Goal: Information Seeking & Learning: Learn about a topic

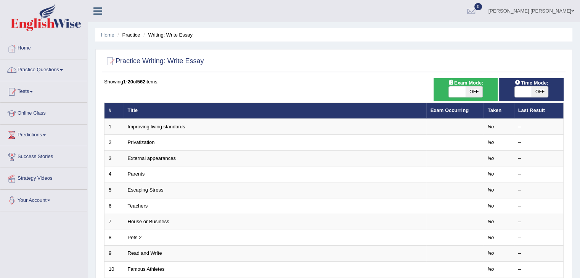
click at [53, 69] on link "Practice Questions" at bounding box center [43, 68] width 87 height 19
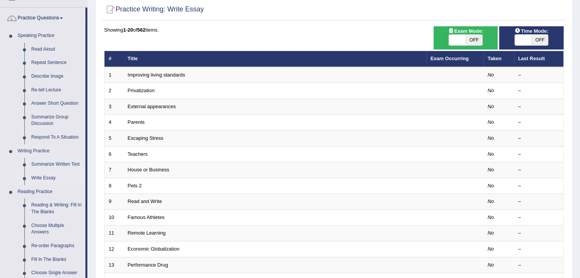
scroll to position [76, 0]
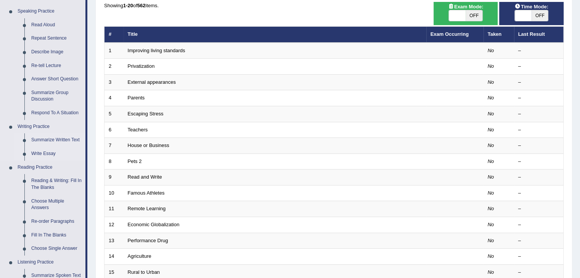
click at [51, 139] on link "Summarize Written Text" at bounding box center [57, 140] width 58 height 14
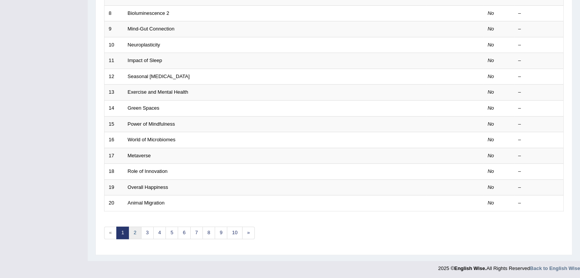
click at [132, 234] on link "2" at bounding box center [134, 233] width 13 height 13
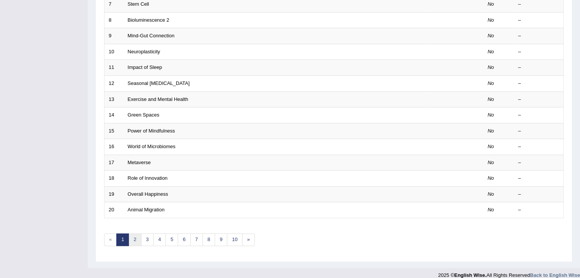
scroll to position [224, 0]
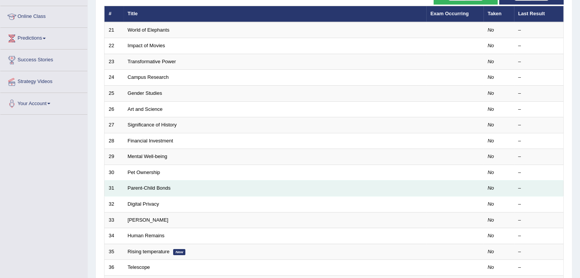
scroll to position [114, 0]
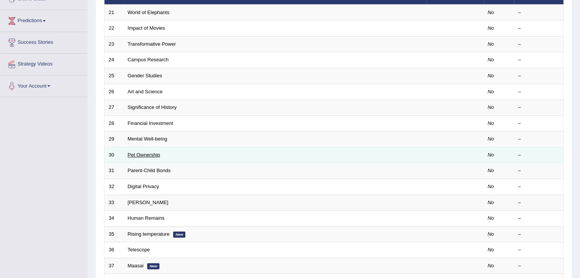
click at [147, 154] on link "Pet Ownership" at bounding box center [144, 155] width 32 height 6
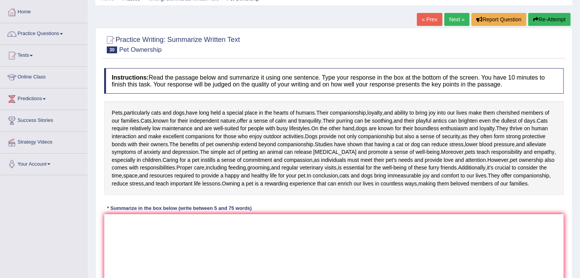
scroll to position [38, 0]
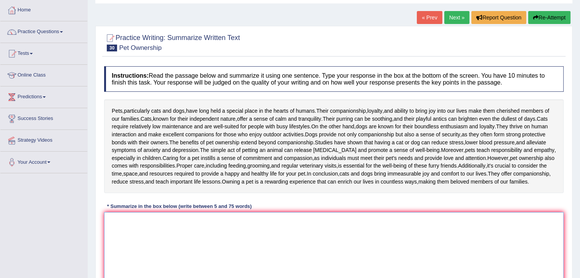
click at [316, 247] on textarea at bounding box center [333, 249] width 459 height 74
paste textarea "Pets, particularly cats and dogs, have long held a special place in the hearts …"
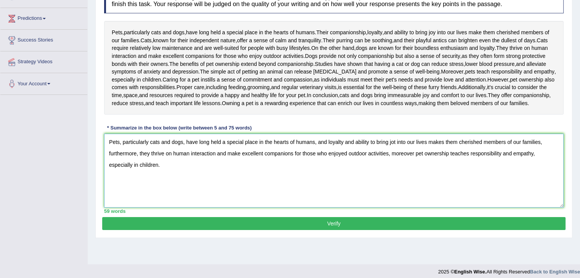
scroll to position [122, 0]
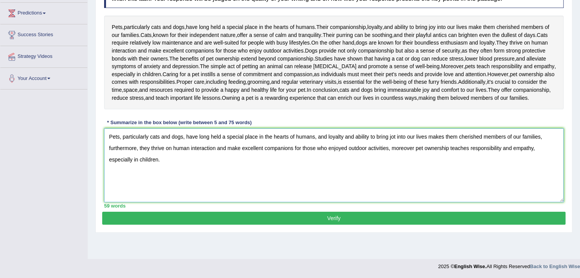
type textarea "Pets, particularly cats and dogs, have long held a special place in the hearts …"
click at [386, 221] on button "Verify" at bounding box center [333, 218] width 463 height 13
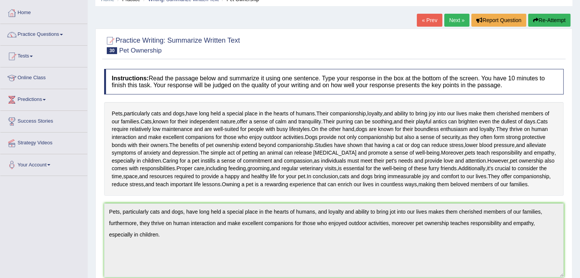
scroll to position [0, 0]
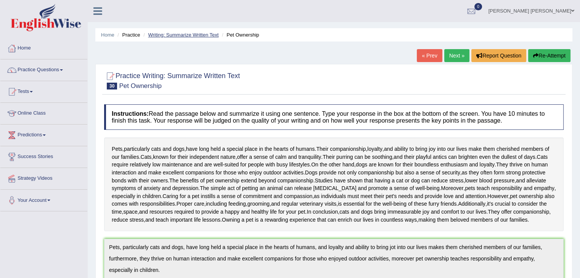
click at [204, 35] on link "Writing: Summarize Written Text" at bounding box center [183, 35] width 71 height 6
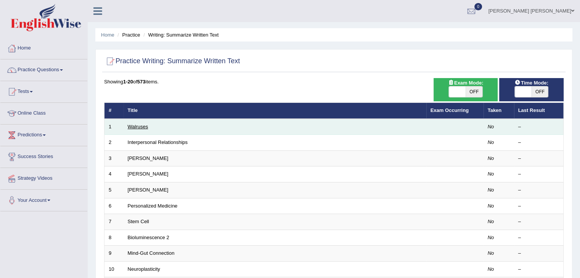
click at [143, 124] on link "Walruses" at bounding box center [138, 127] width 21 height 6
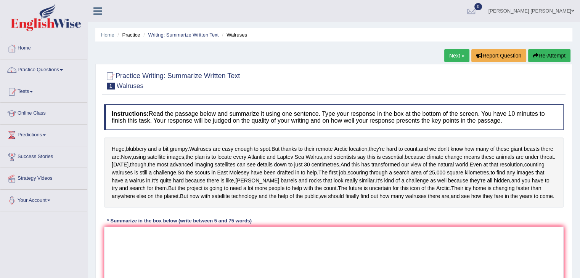
click at [359, 169] on span "this" at bounding box center [355, 165] width 8 height 8
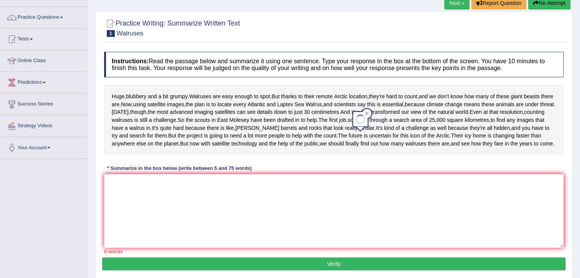
scroll to position [122, 0]
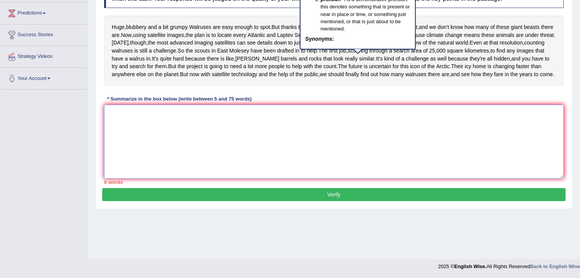
click at [375, 179] on textarea at bounding box center [333, 142] width 459 height 74
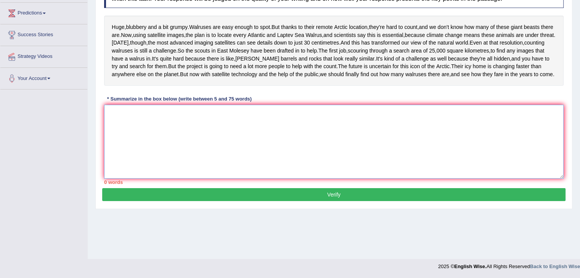
click at [381, 171] on textarea at bounding box center [333, 142] width 459 height 74
paste textarea "Walruses are easy enough to spot, but thanks to their remote Arctic location, t…"
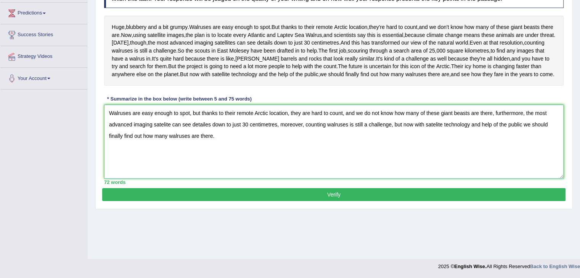
type textarea "Walruses are easy enough to spot, but thanks to their remote Arctic location, t…"
click at [338, 201] on button "Verify" at bounding box center [333, 194] width 463 height 13
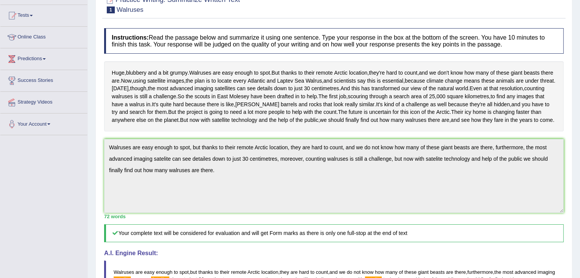
scroll to position [50, 0]
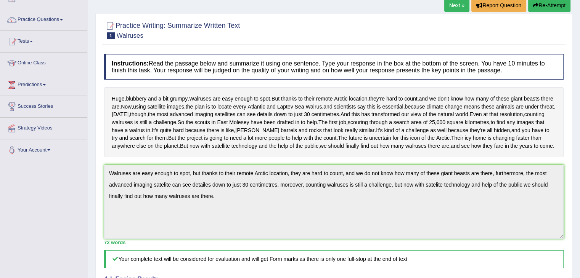
click at [539, 5] on button "Re-Attempt" at bounding box center [549, 5] width 42 height 13
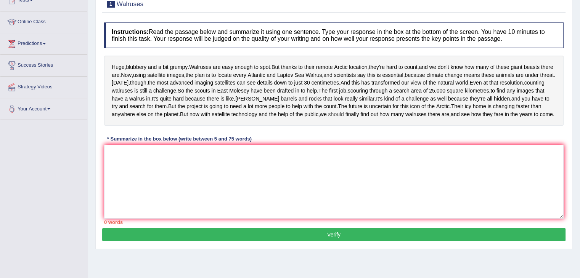
scroll to position [125, 0]
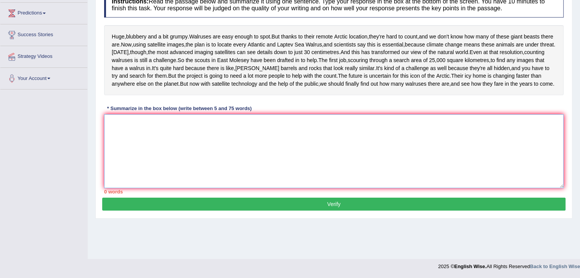
click at [241, 166] on textarea at bounding box center [333, 151] width 459 height 74
paste textarea "Walruses are easy enough to spot, but thanks to their remote Arctic location, t…"
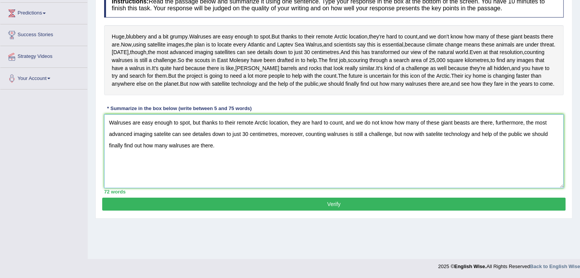
click at [191, 157] on textarea "Walruses are easy enough to spot, but thanks to their remote Arctic location, t…" at bounding box center [333, 151] width 459 height 74
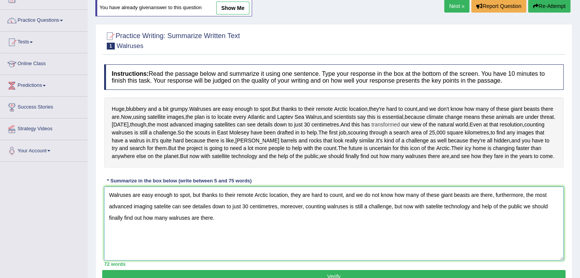
scroll to position [49, 0]
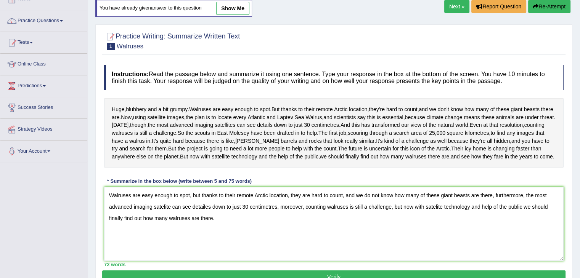
click at [412, 167] on div "Huge , blubbery and a bit grumpy . Walruses are easy enough to spot . But thank…" at bounding box center [333, 133] width 459 height 70
click at [424, 149] on div "Huge , blubbery and a bit grumpy . Walruses are easy enough to spot . But thank…" at bounding box center [333, 133] width 459 height 70
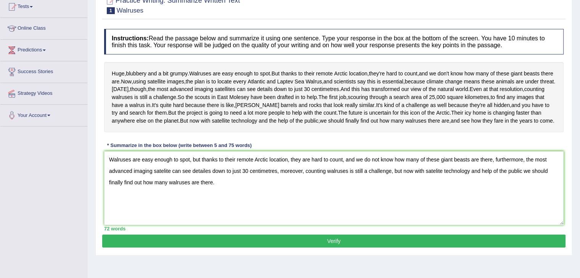
scroll to position [0, 0]
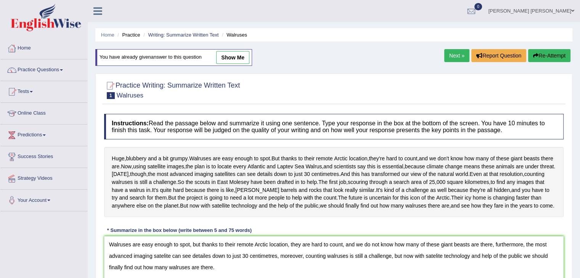
drag, startPoint x: 585, startPoint y: 0, endPoint x: 330, endPoint y: 196, distance: 321.6
click at [330, 196] on div "Huge , blubbery and a bit grumpy . Walruses are easy enough to spot . But thank…" at bounding box center [333, 182] width 459 height 70
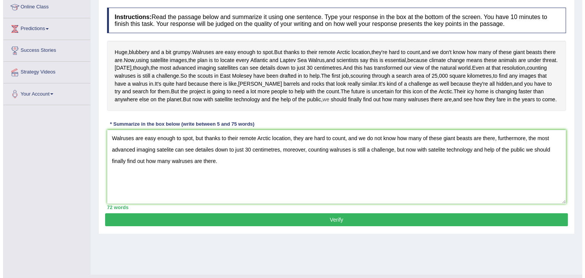
scroll to position [114, 0]
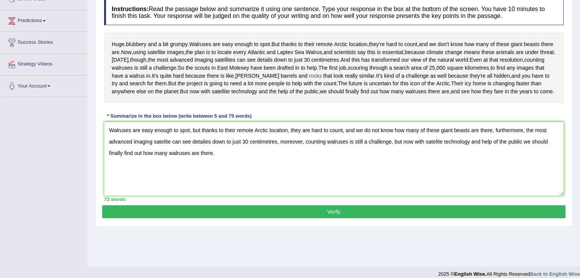
click at [309, 80] on span "rocks" at bounding box center [315, 76] width 13 height 8
click at [250, 167] on textarea "Walruses are easy enough to spot, but thanks to their remote Arctic location, t…" at bounding box center [333, 159] width 459 height 74
click at [439, 183] on textarea "Walruses are easy enough to spot, but thanks to their remote Arctic location, t…" at bounding box center [333, 159] width 459 height 74
click at [215, 191] on textarea "Walruses are easy enough to spot, but thanks to their remote Arctic location, t…" at bounding box center [333, 159] width 459 height 74
click at [169, 178] on textarea "Walruses are easy enough to spot, but thanks to their remote Arctic location, t…" at bounding box center [333, 159] width 459 height 74
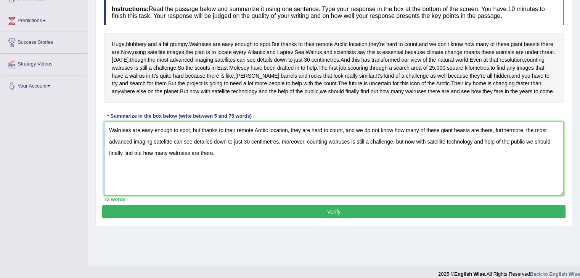
drag, startPoint x: 208, startPoint y: 180, endPoint x: 225, endPoint y: 182, distance: 16.8
click at [210, 180] on textarea "Walruses are easy enough to spot, but thanks to their remote Arctic location, t…" at bounding box center [333, 159] width 459 height 74
type textarea "Walruses are easy enough to spot, but thanks to their remote Arctic location, t…"
click at [373, 218] on button "Verify" at bounding box center [333, 211] width 463 height 13
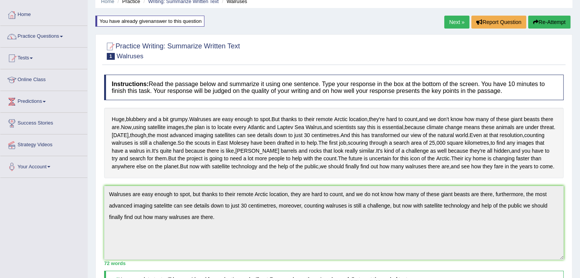
scroll to position [0, 0]
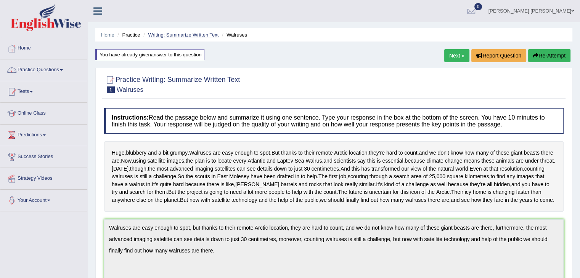
click at [195, 35] on link "Writing: Summarize Written Text" at bounding box center [183, 35] width 71 height 6
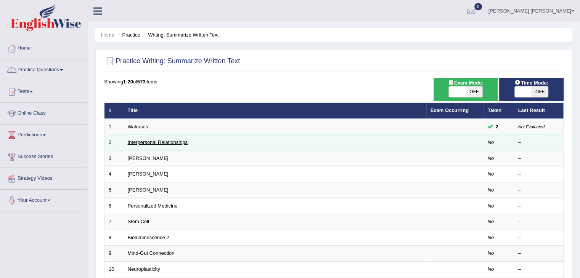
click at [173, 143] on link "Interpersonal Relationships" at bounding box center [158, 142] width 60 height 6
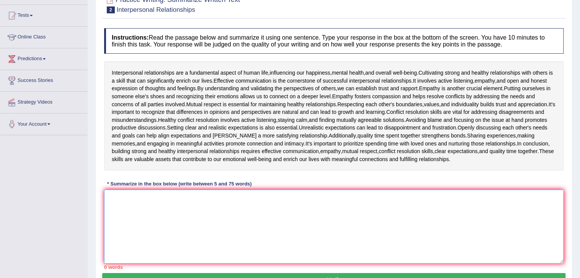
click at [293, 209] on textarea at bounding box center [333, 227] width 459 height 74
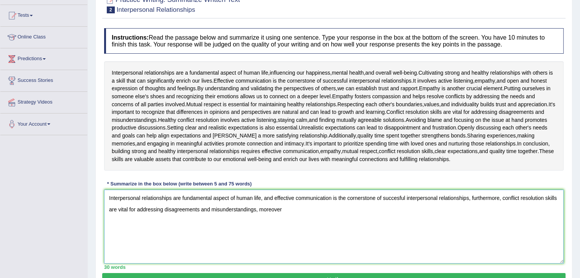
click at [366, 215] on textarea "Interpersonal relationships are fundamental aspect of human life, and effective…" at bounding box center [333, 227] width 459 height 74
click at [293, 211] on textarea "Interpersonal relationships are fundamental aspect of human life, and effective…" at bounding box center [333, 227] width 459 height 74
click at [357, 209] on textarea "Interpersonal relationships are fundamental aspect of human life, and effective…" at bounding box center [333, 227] width 459 height 74
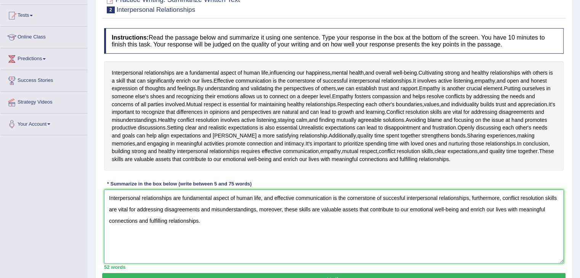
click at [232, 220] on textarea "Interpersonal relationships are fundamental aspect of human life, and effective…" at bounding box center [333, 227] width 459 height 74
drag, startPoint x: 274, startPoint y: 196, endPoint x: 468, endPoint y: 180, distance: 194.6
click at [468, 180] on div "Instructions: Read the passage below and summarize it using one sentence. Type …" at bounding box center [333, 148] width 463 height 249
drag, startPoint x: 537, startPoint y: 198, endPoint x: 294, endPoint y: 208, distance: 243.8
click at [294, 208] on textarea "Interpersonal relationships are fundamental aspect of human life, and cultivati…" at bounding box center [333, 227] width 459 height 74
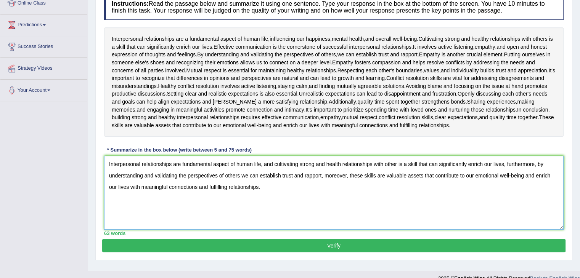
scroll to position [114, 0]
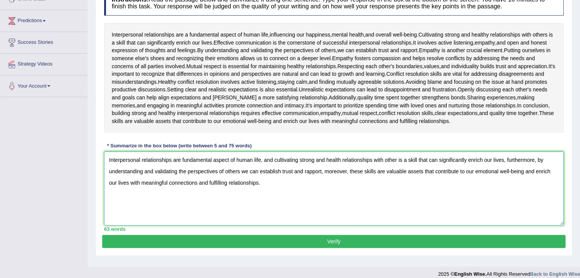
click at [340, 157] on textarea "Interpersonal relationships are fundamental aspect of human life, and cultivati…" at bounding box center [333, 189] width 459 height 74
type textarea "Interpersonal relationships are fundamental aspect of human life, and cultivati…"
click at [288, 242] on button "Verify" at bounding box center [333, 241] width 463 height 13
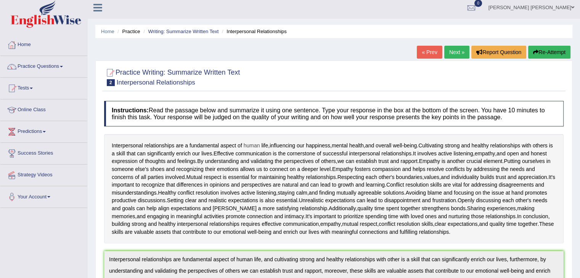
scroll to position [0, 0]
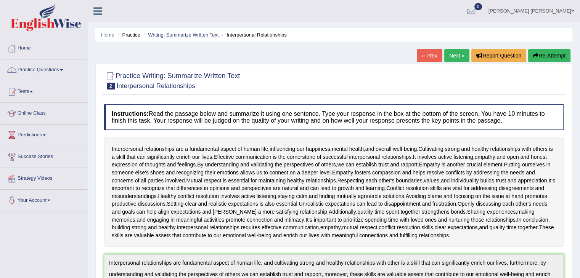
click at [202, 35] on link "Writing: Summarize Written Text" at bounding box center [183, 35] width 71 height 6
